Goal: Task Accomplishment & Management: Manage account settings

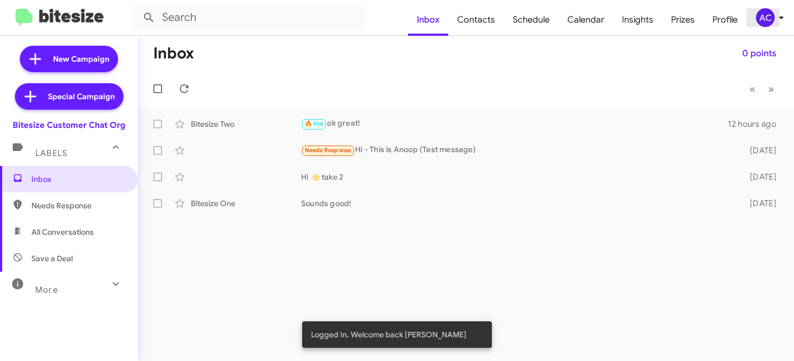
click at [760, 12] on div "AC" at bounding box center [765, 17] width 19 height 19
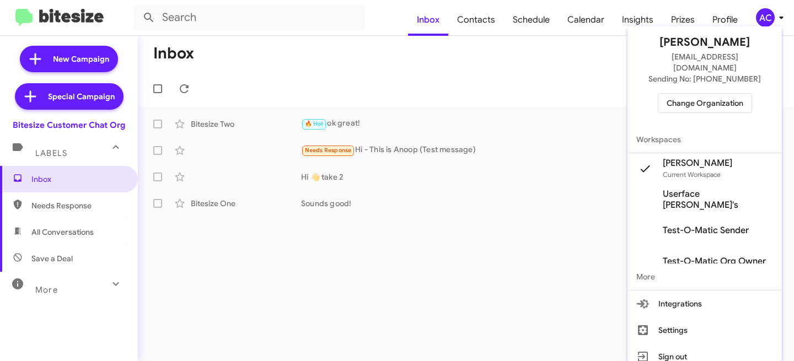
scroll to position [55, 0]
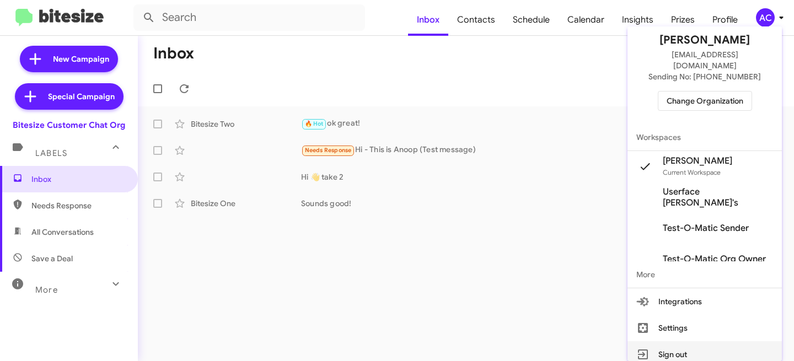
click at [683, 341] on button "Sign out" at bounding box center [704, 354] width 154 height 26
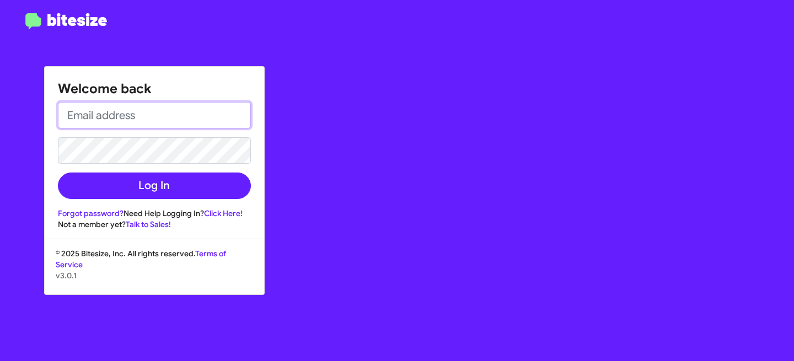
click at [178, 116] on input "email" at bounding box center [154, 115] width 193 height 26
type input "a"
type input "[EMAIL_ADDRESS][DOMAIN_NAME]"
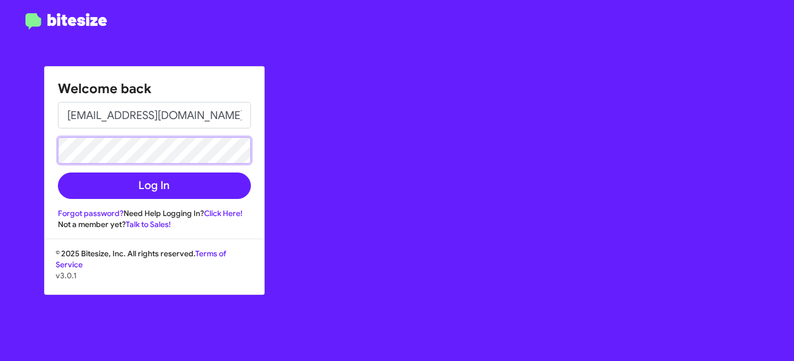
click at [58, 173] on button "Log In" at bounding box center [154, 186] width 193 height 26
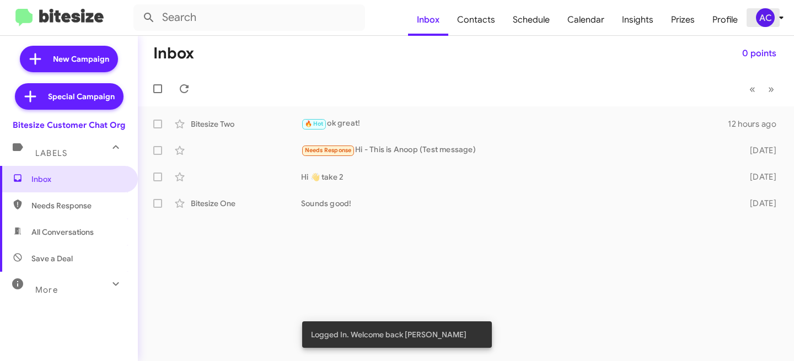
click at [769, 21] on div "AC" at bounding box center [765, 17] width 19 height 19
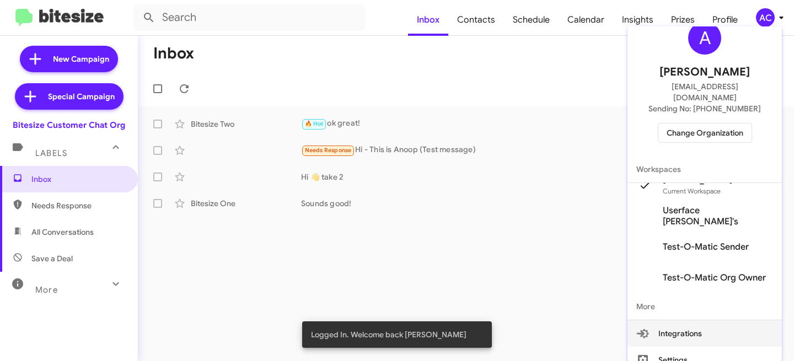
scroll to position [55, 0]
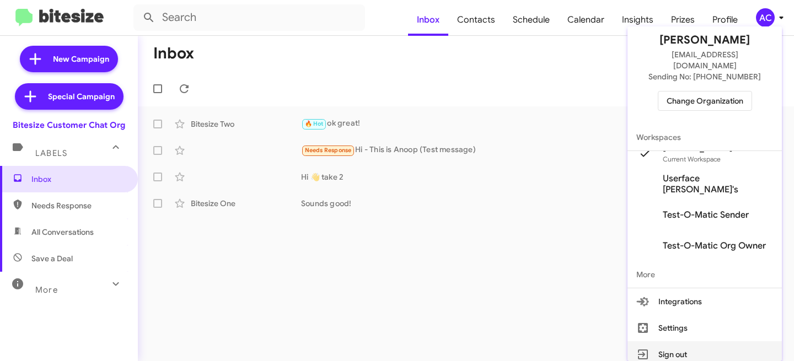
click at [695, 341] on button "Sign out" at bounding box center [704, 354] width 154 height 26
